Goal: Navigation & Orientation: Find specific page/section

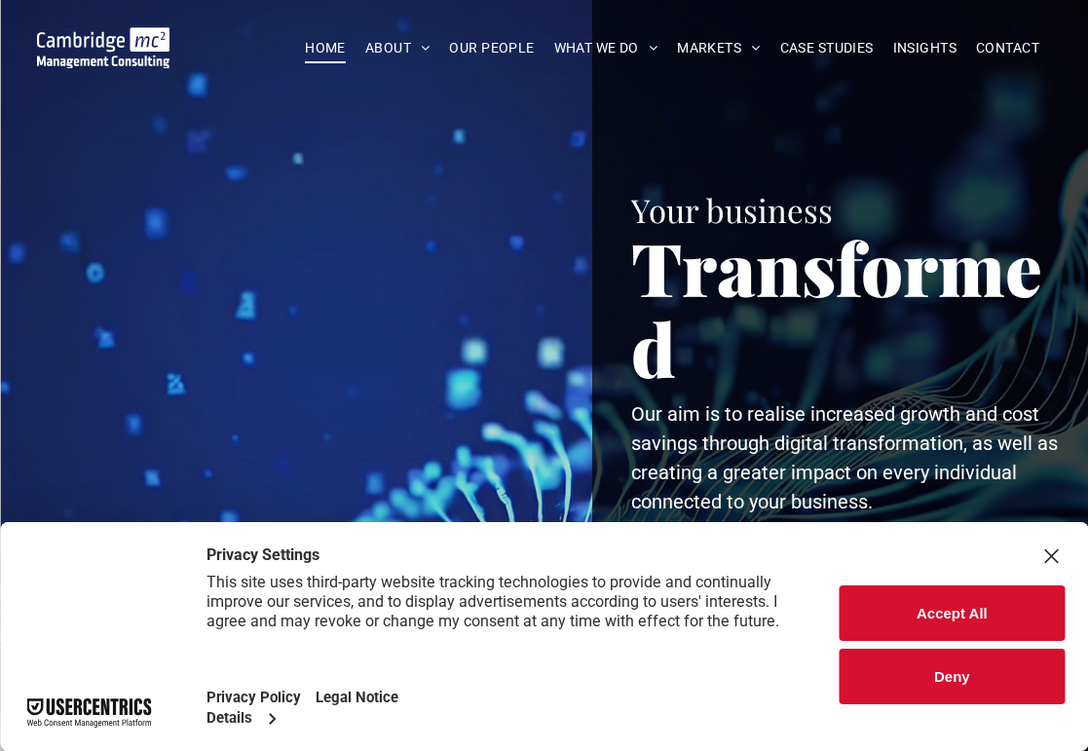
click at [916, 613] on button "Accept All" at bounding box center [952, 614] width 225 height 56
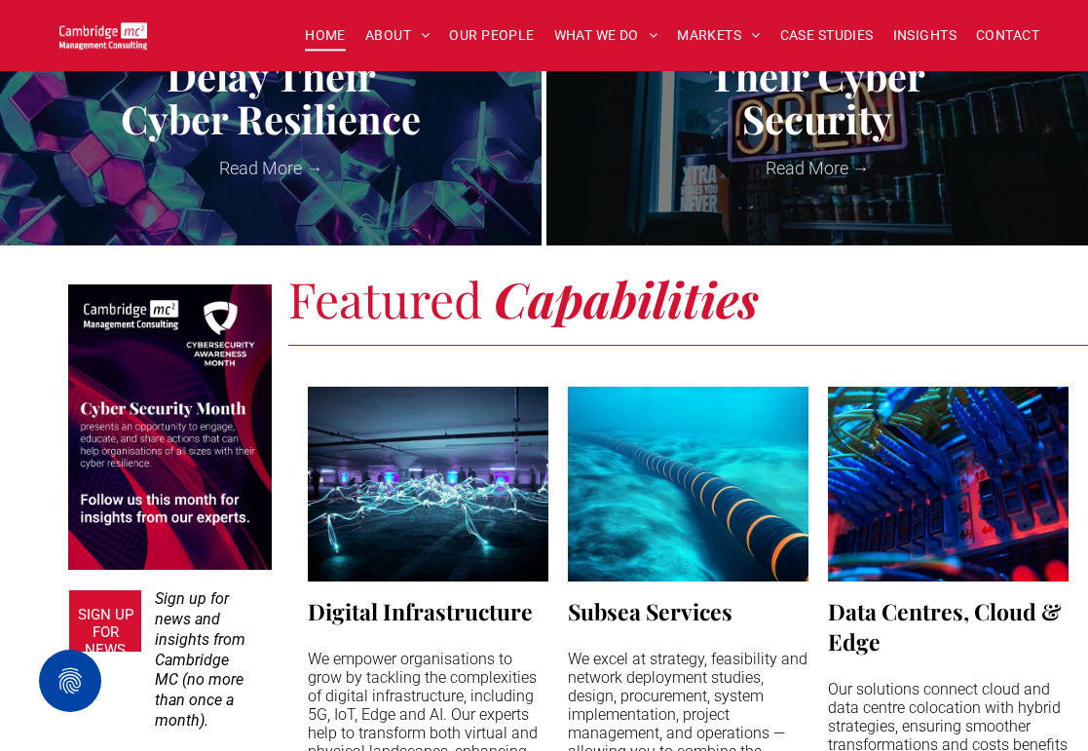
scroll to position [1164, 0]
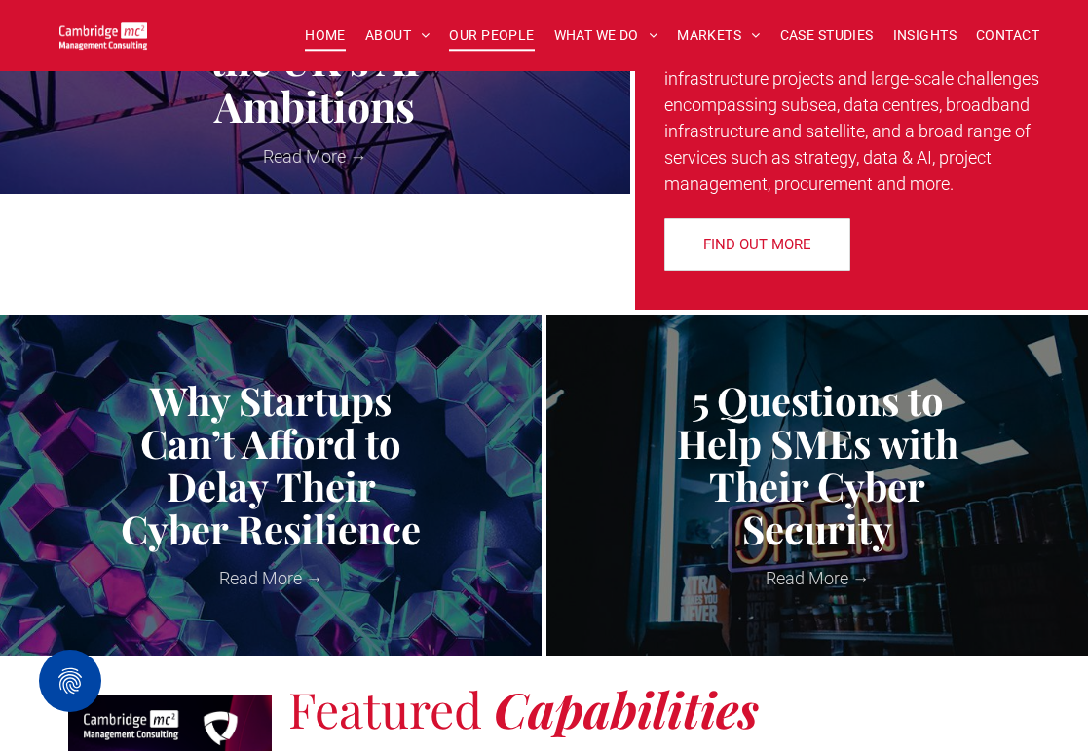
click at [478, 38] on span "OUR PEOPLE" at bounding box center [491, 35] width 85 height 30
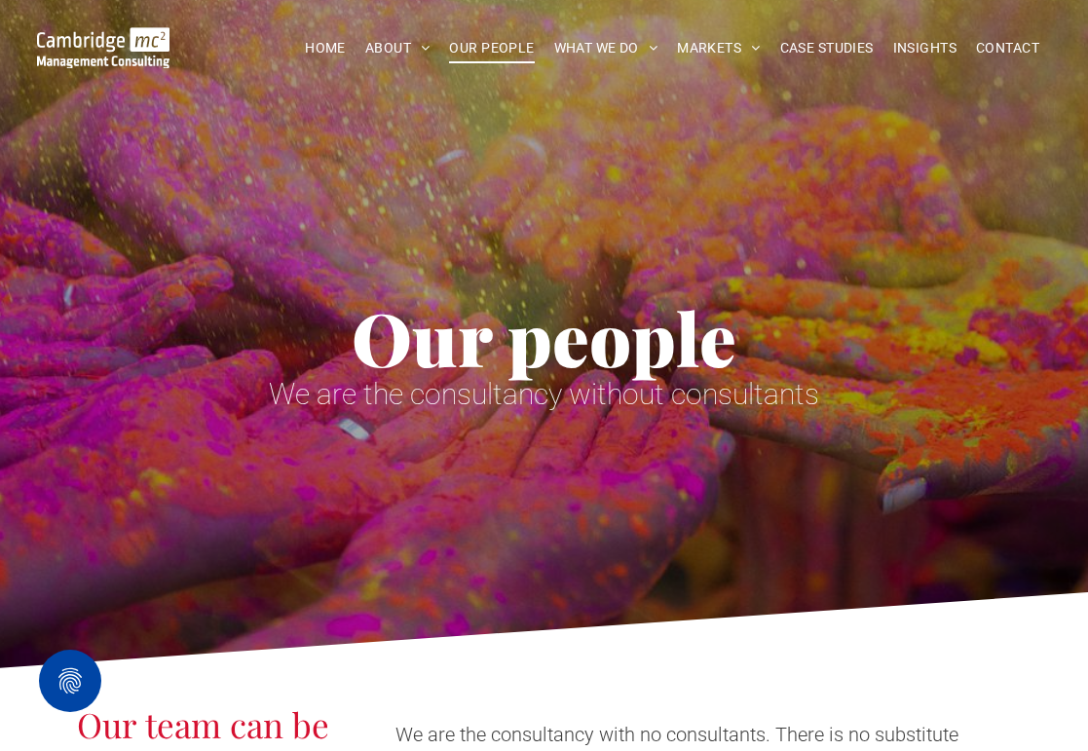
click at [480, 48] on span "OUR PEOPLE" at bounding box center [491, 48] width 85 height 30
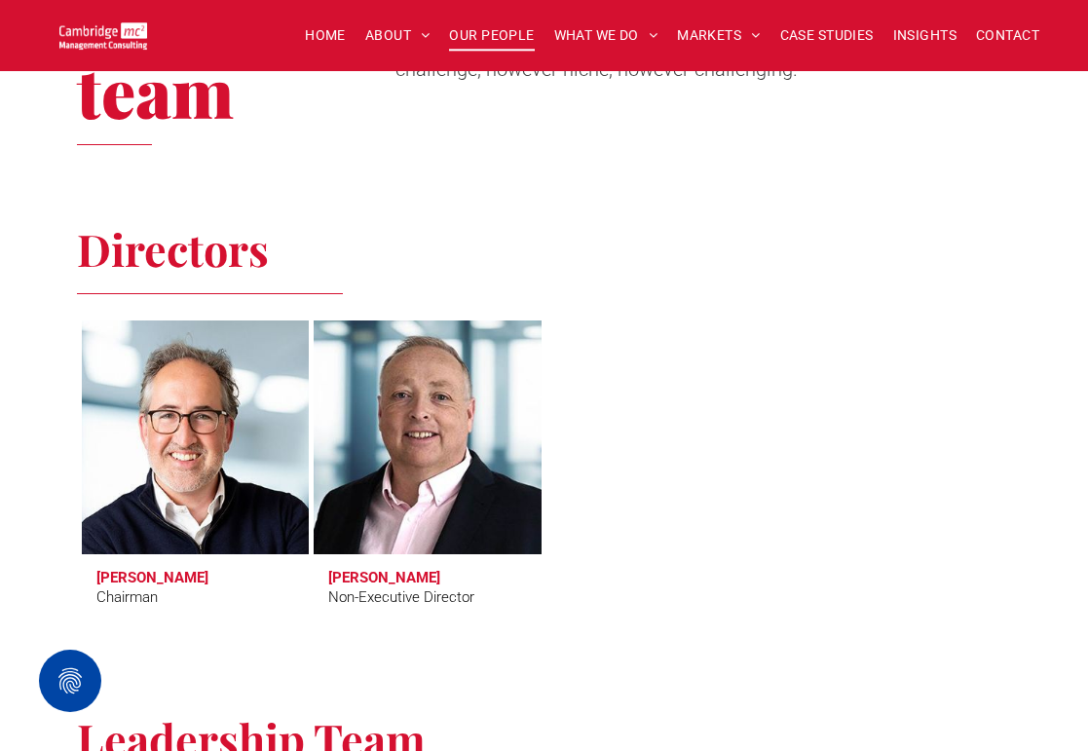
scroll to position [888, 0]
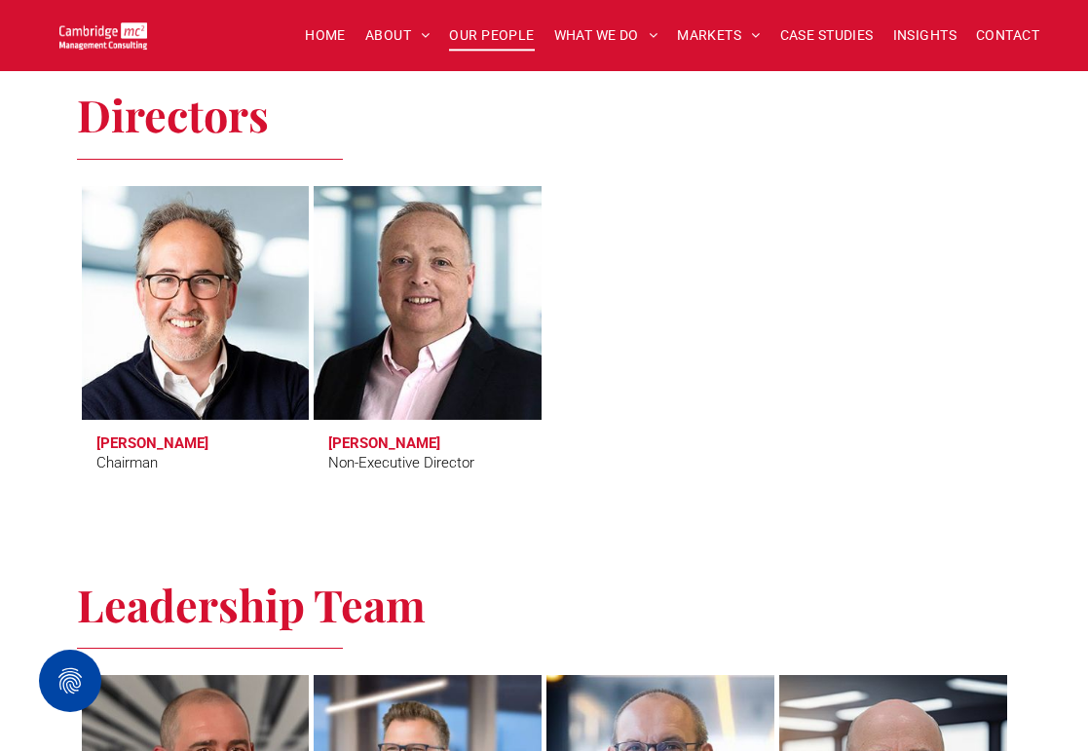
click at [181, 284] on link at bounding box center [195, 302] width 242 height 247
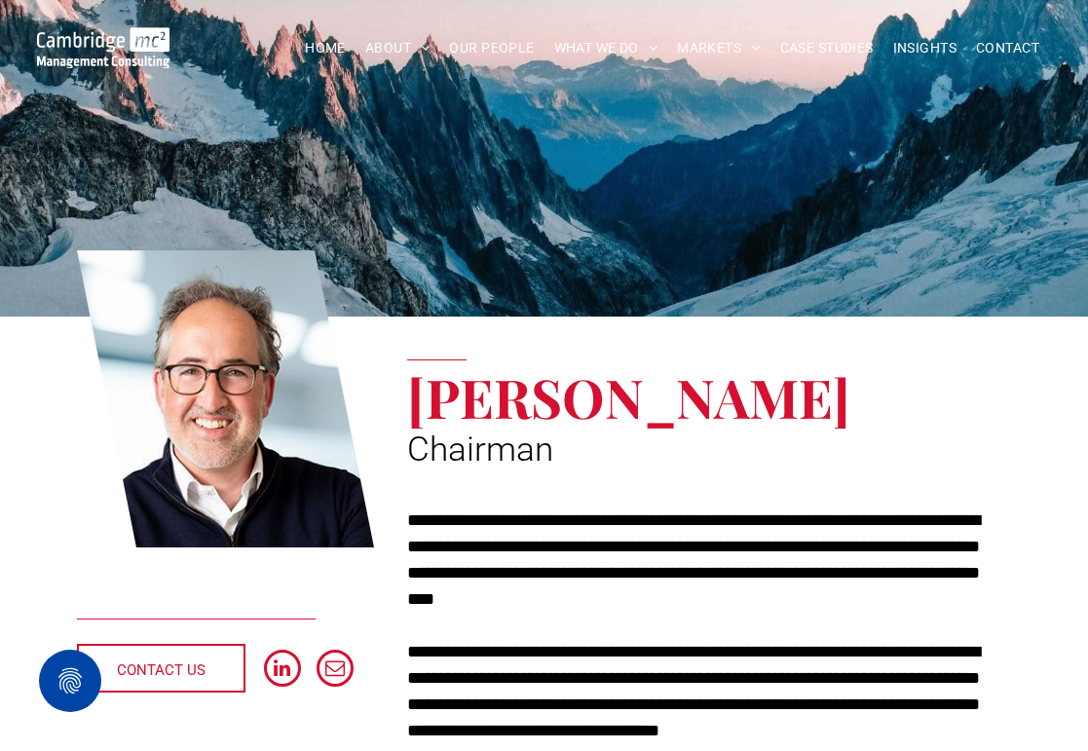
scroll to position [77, 0]
